Goal: Task Accomplishment & Management: Use online tool/utility

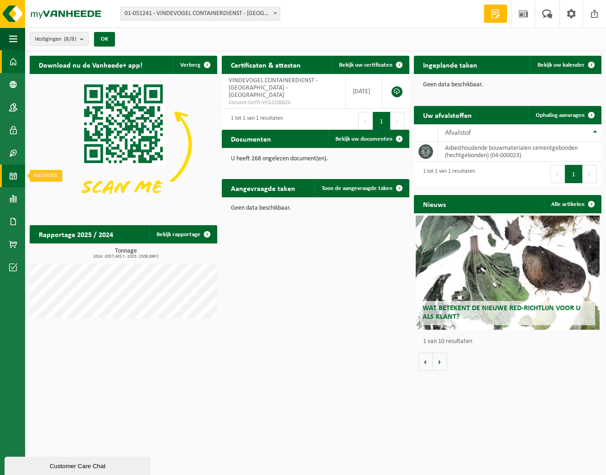
click at [11, 174] on span at bounding box center [13, 175] width 8 height 23
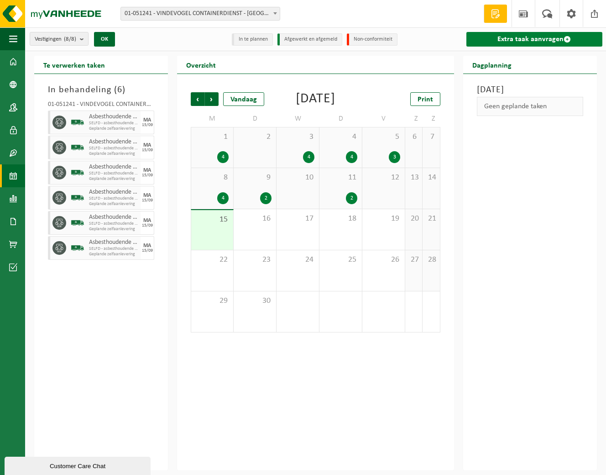
click at [508, 39] on link "Extra taak aanvragen" at bounding box center [535, 39] width 136 height 15
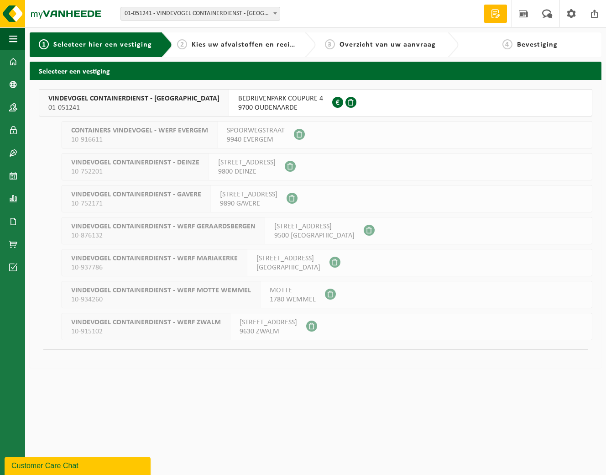
click at [242, 107] on span "9700 OUDENAARDE" at bounding box center [280, 107] width 85 height 9
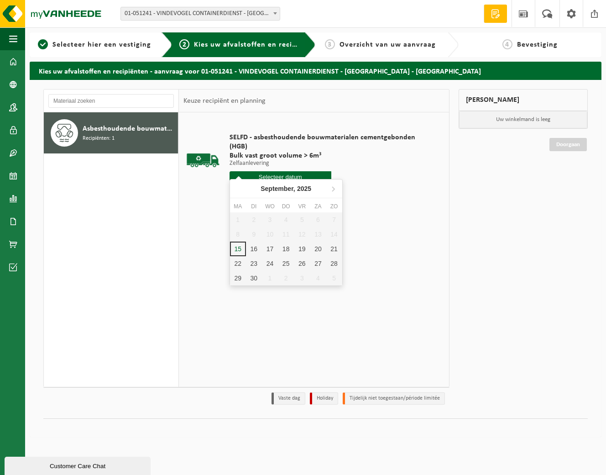
click at [288, 171] on input "text" at bounding box center [281, 176] width 102 height 11
click at [256, 247] on div "16" at bounding box center [254, 249] width 16 height 15
type input "Van 2025-09-16"
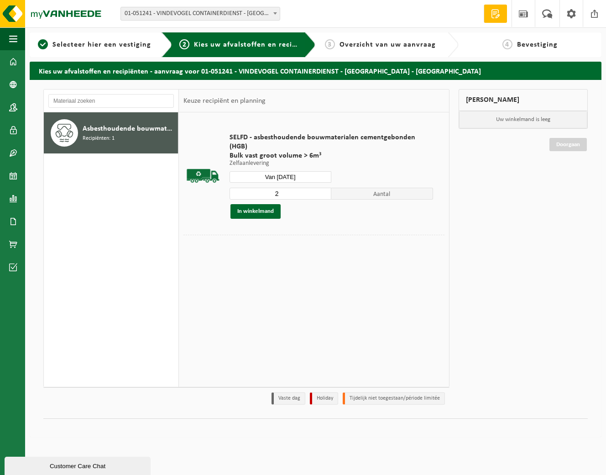
type input "2"
click at [323, 188] on input "2" at bounding box center [281, 194] width 102 height 12
click at [271, 204] on button "In winkelmand" at bounding box center [256, 211] width 50 height 15
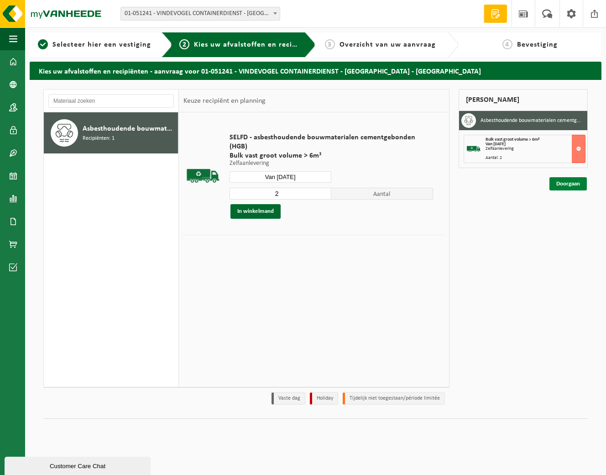
click at [555, 181] on link "Doorgaan" at bounding box center [568, 183] width 37 height 13
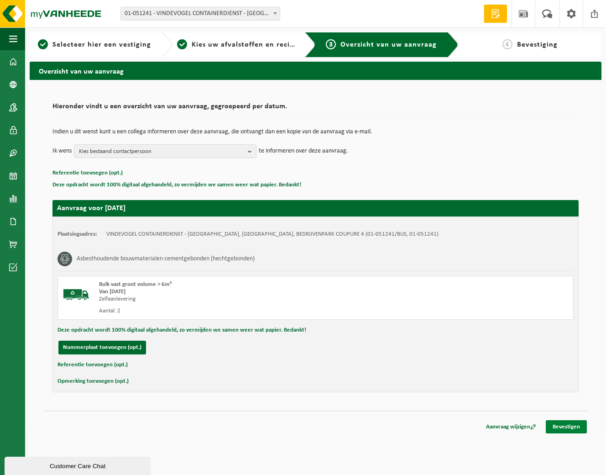
click at [569, 425] on link "Bevestigen" at bounding box center [566, 426] width 41 height 13
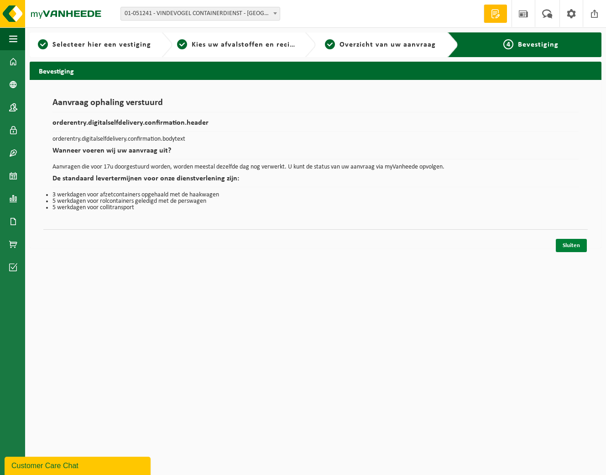
click at [569, 245] on link "Sluiten" at bounding box center [571, 245] width 31 height 13
